Goal: Information Seeking & Learning: Learn about a topic

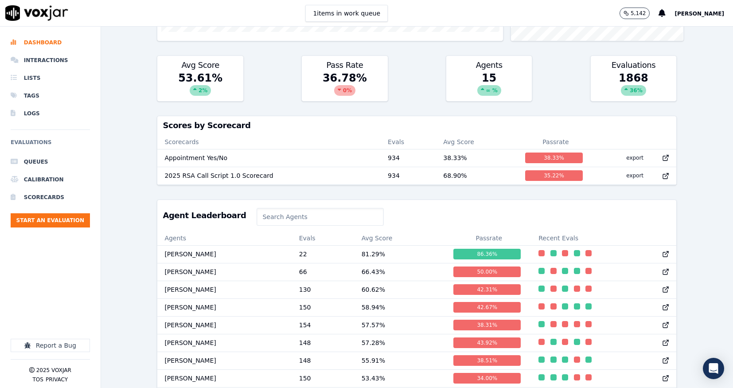
scroll to position [238, 0]
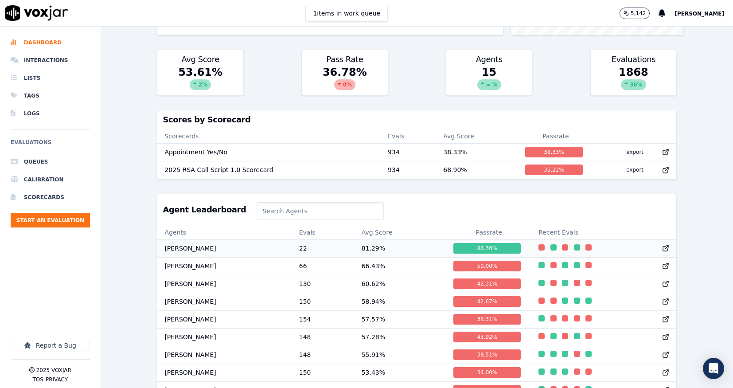
click at [203, 247] on td "[PERSON_NAME]" at bounding box center [224, 248] width 134 height 18
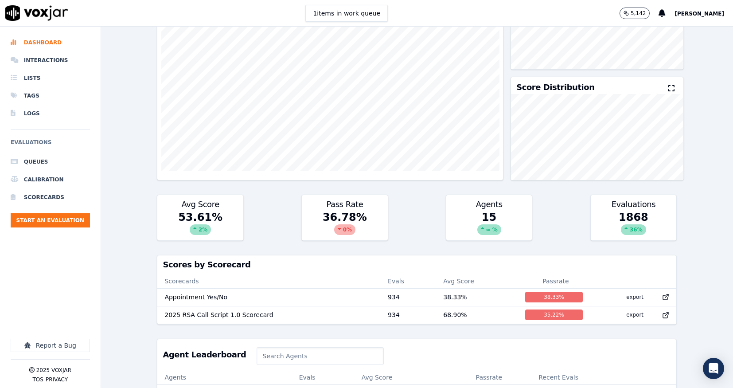
scroll to position [0, 0]
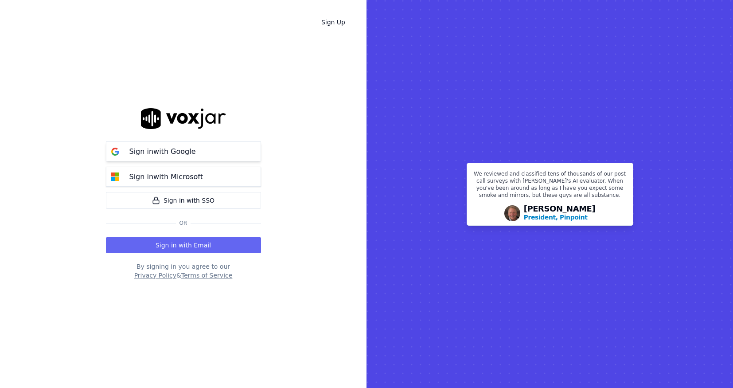
click at [143, 155] on p "Sign in with Google" at bounding box center [162, 151] width 66 height 11
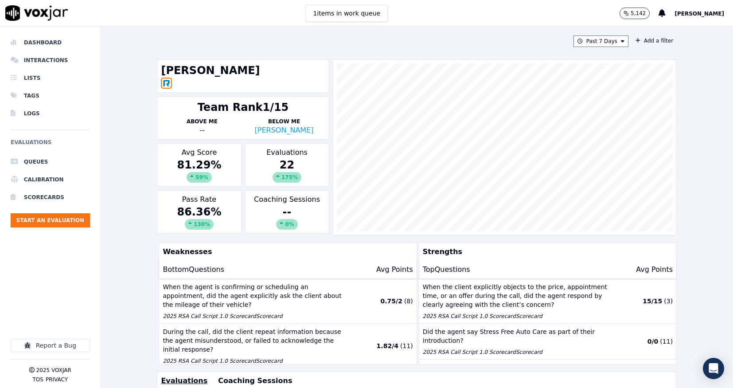
scroll to position [192, 0]
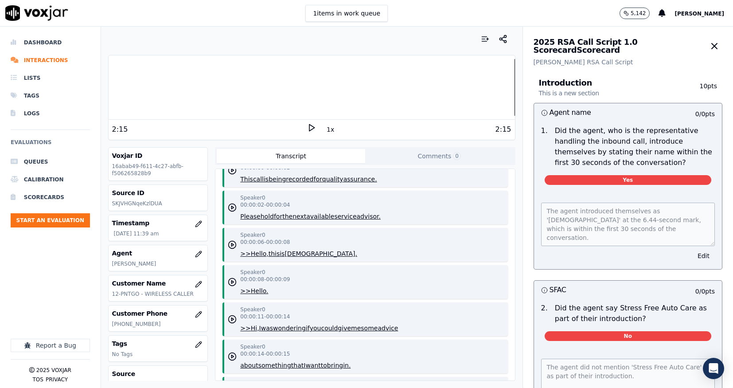
scroll to position [23, 0]
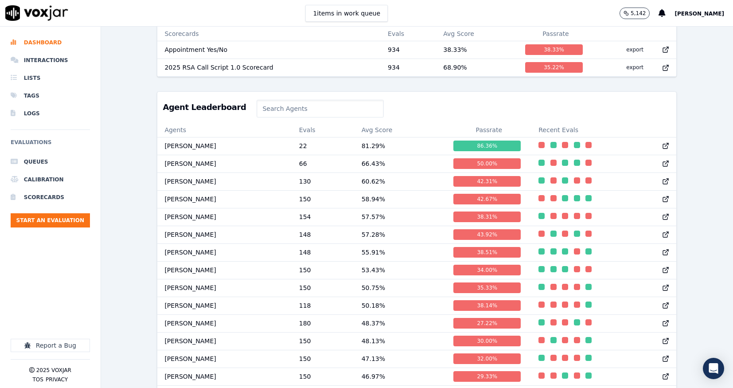
scroll to position [343, 0]
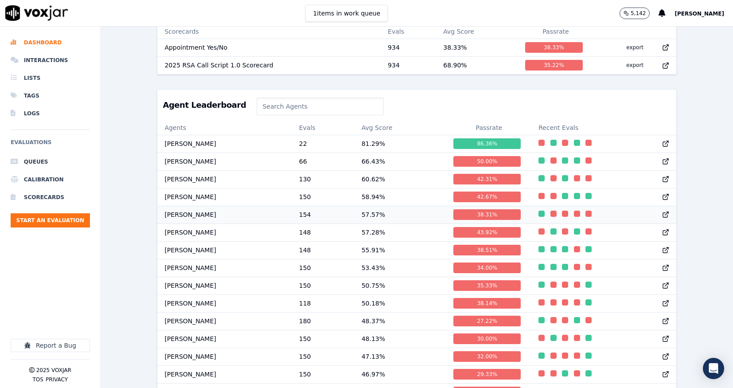
click at [197, 211] on td "[PERSON_NAME]" at bounding box center [224, 215] width 134 height 18
click at [198, 286] on td "Nat Taylor" at bounding box center [224, 286] width 134 height 18
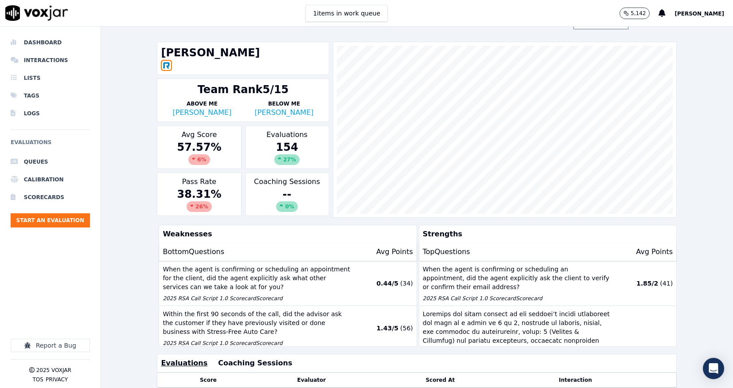
scroll to position [19, 0]
click at [324, 284] on p "When the agent is confirming or scheduling an appointment for the client, did t…" at bounding box center [256, 277] width 187 height 27
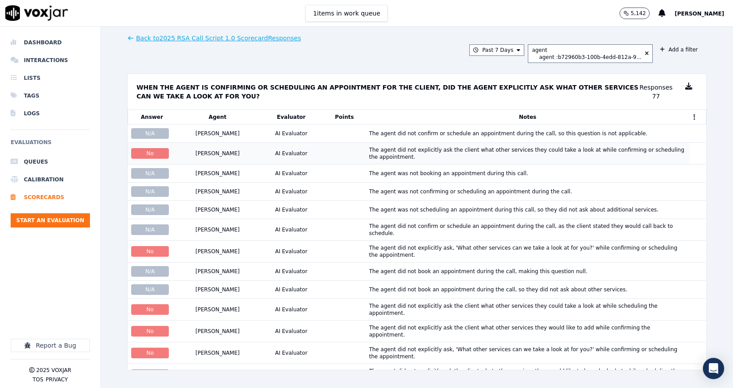
click at [397, 149] on div "The agent did not explicitly ask the client what other services they could take…" at bounding box center [527, 153] width 317 height 14
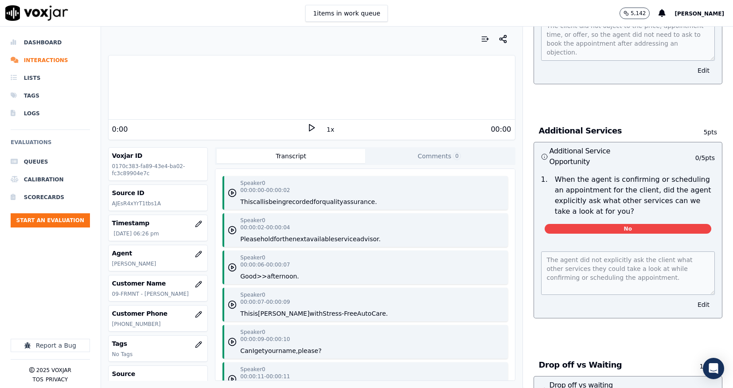
scroll to position [1678, 0]
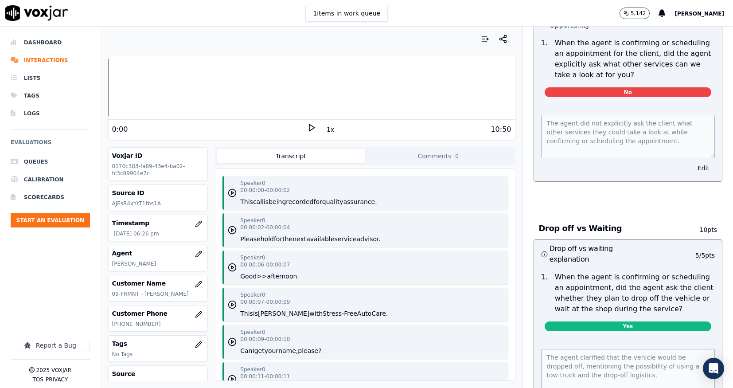
drag, startPoint x: 311, startPoint y: 127, endPoint x: 308, endPoint y: 138, distance: 11.2
click at [311, 128] on icon at bounding box center [311, 127] width 9 height 9
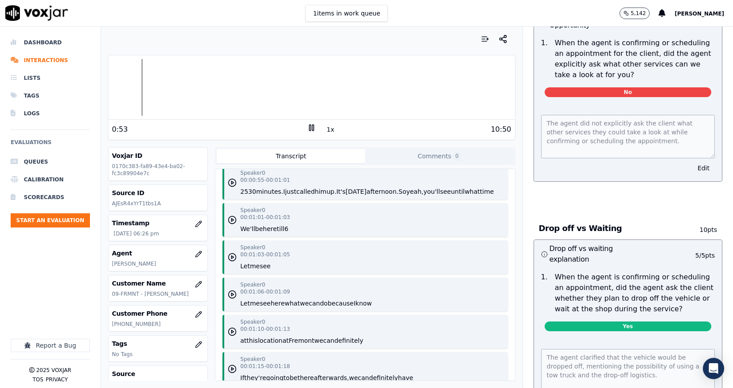
scroll to position [760, 0]
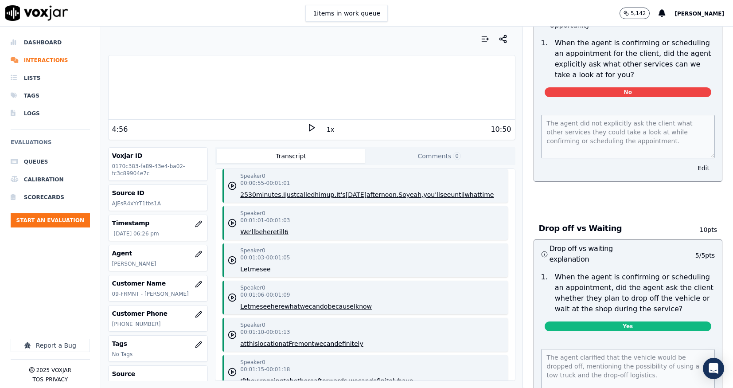
click at [312, 127] on icon at bounding box center [311, 127] width 9 height 9
